Goal: Task Accomplishment & Management: Manage account settings

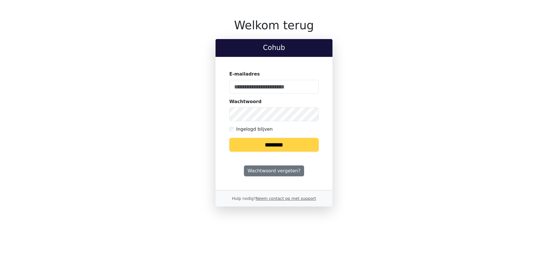
type input "**********"
click at [295, 142] on input "********" at bounding box center [273, 145] width 89 height 14
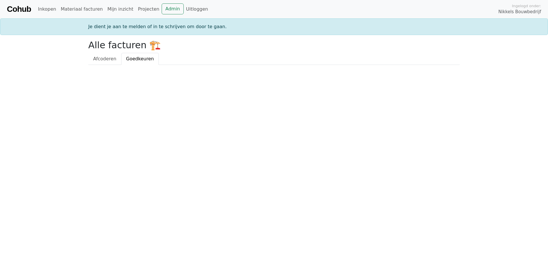
click at [148, 57] on span "Goedkeuren" at bounding box center [140, 58] width 28 height 5
